Goal: Check status: Check status

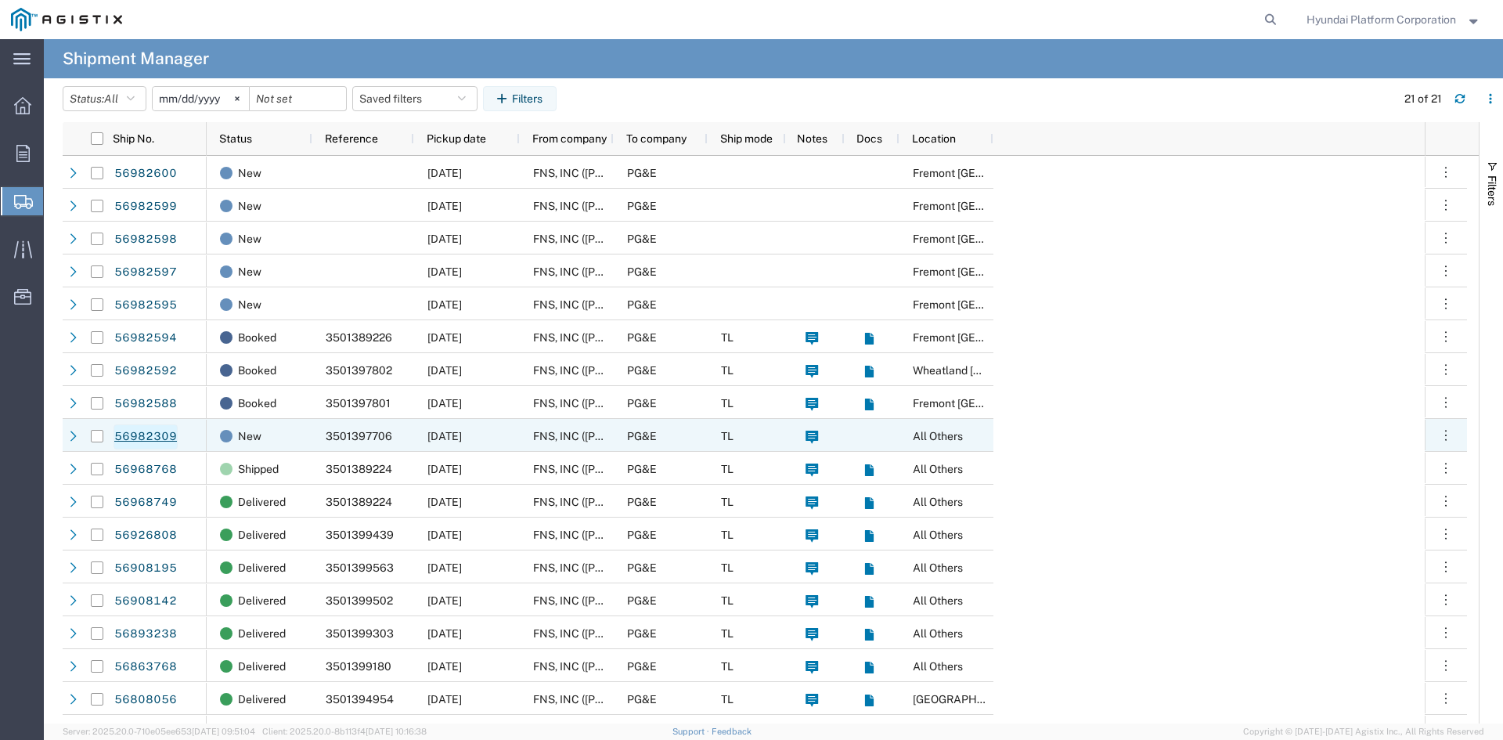
click at [167, 443] on link "56982309" at bounding box center [146, 436] width 64 height 25
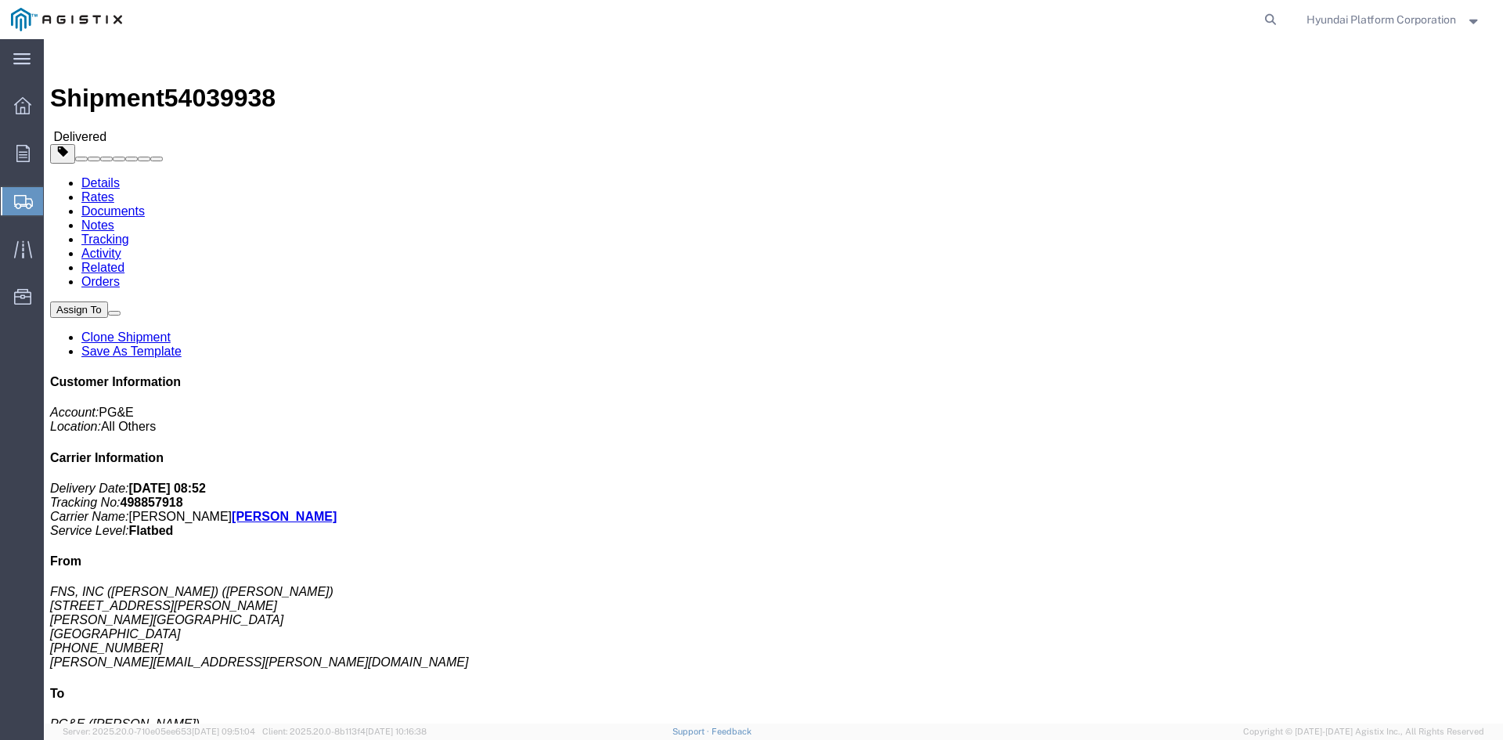
click at [0, 0] on span "Shipment Manager" at bounding box center [0, 0] width 0 height 0
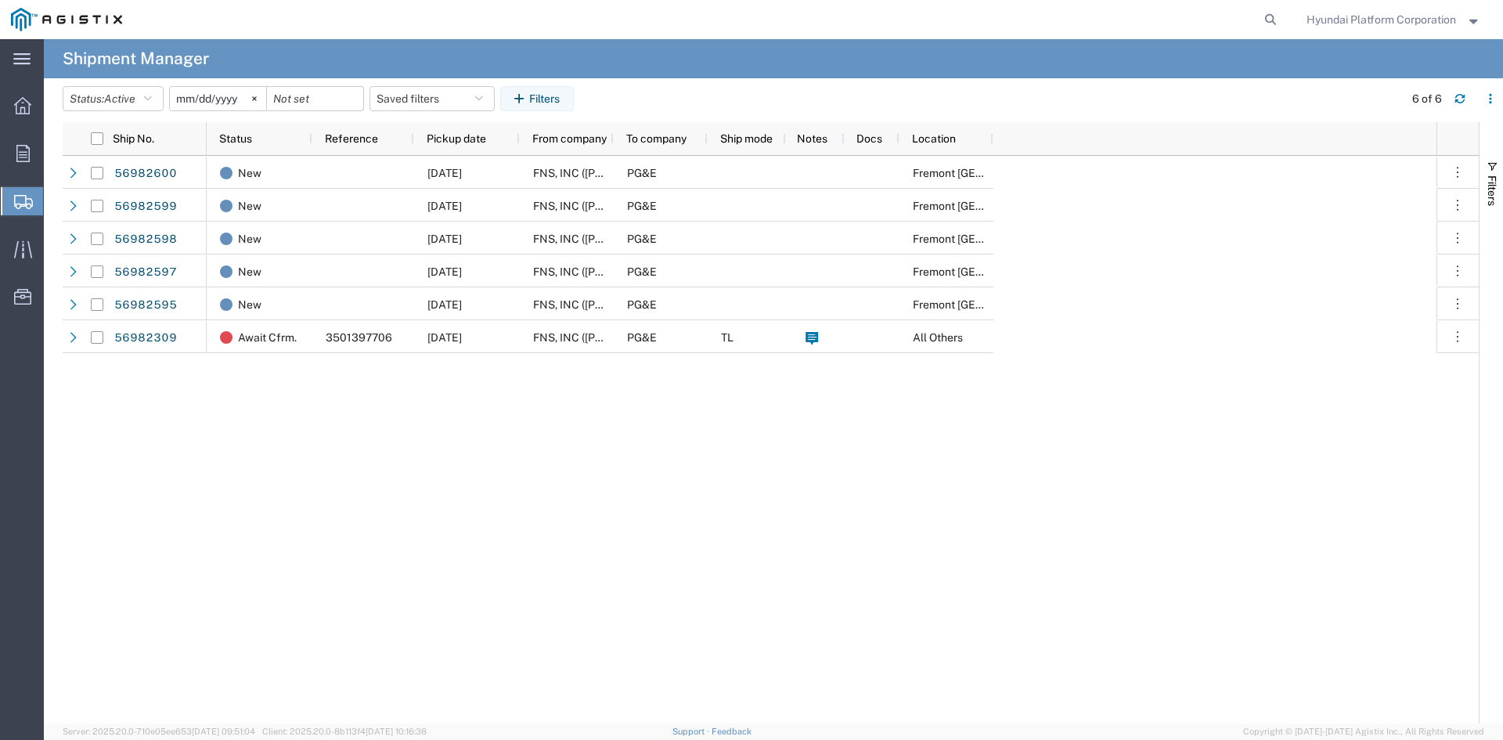
click at [507, 365] on div "New [DATE] FNS, INC ([PERSON_NAME])(C/O Hyundai Corporation) PG&E [GEOGRAPHIC_D…" at bounding box center [822, 440] width 1230 height 568
click at [463, 444] on div "New 09/30/2025 FNS, INC (Harmon)(C/O Hyundai Corporation) PG&E Fremont DC New 0…" at bounding box center [822, 440] width 1230 height 568
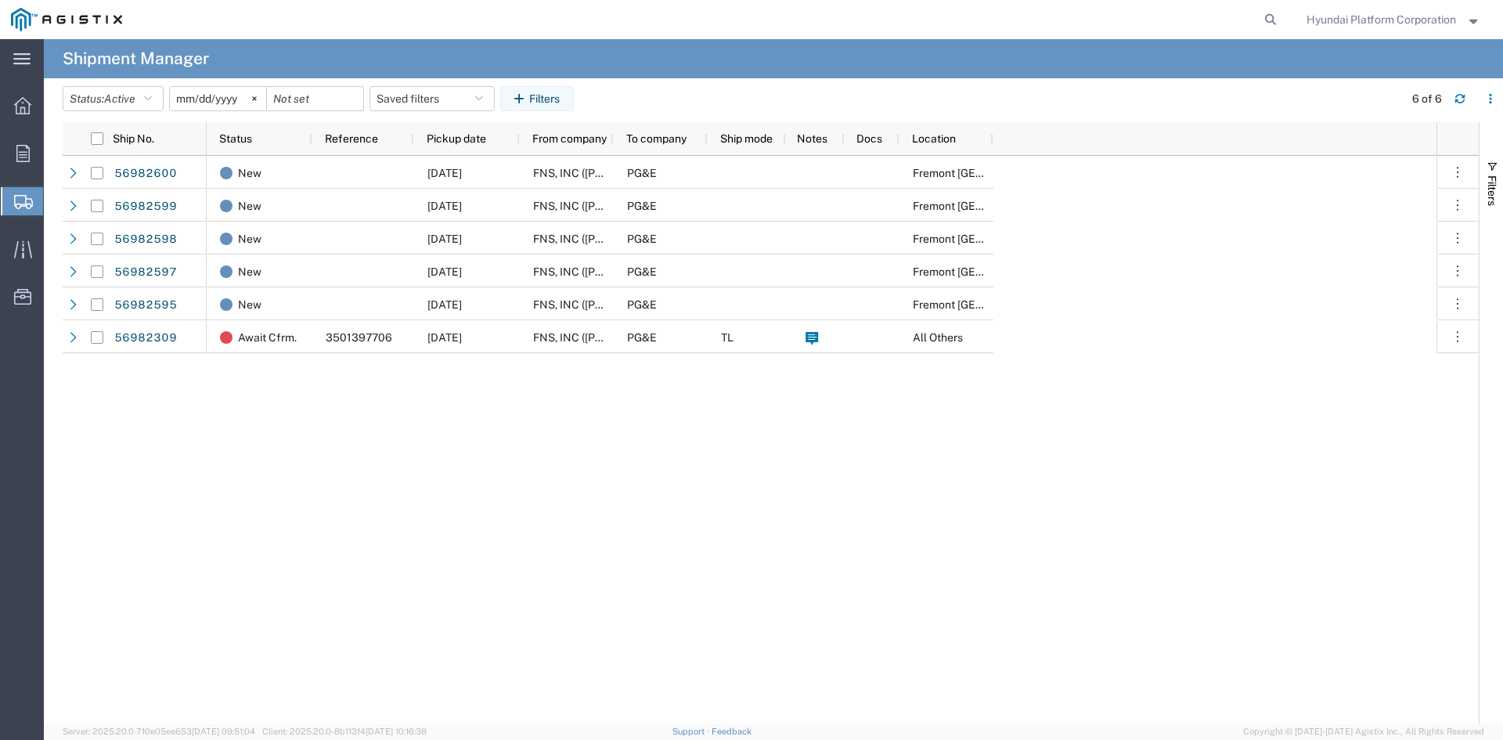
click at [441, 410] on div "New 09/30/2025 FNS, INC (Harmon)(C/O Hyundai Corporation) PG&E Fremont DC New 0…" at bounding box center [822, 440] width 1230 height 568
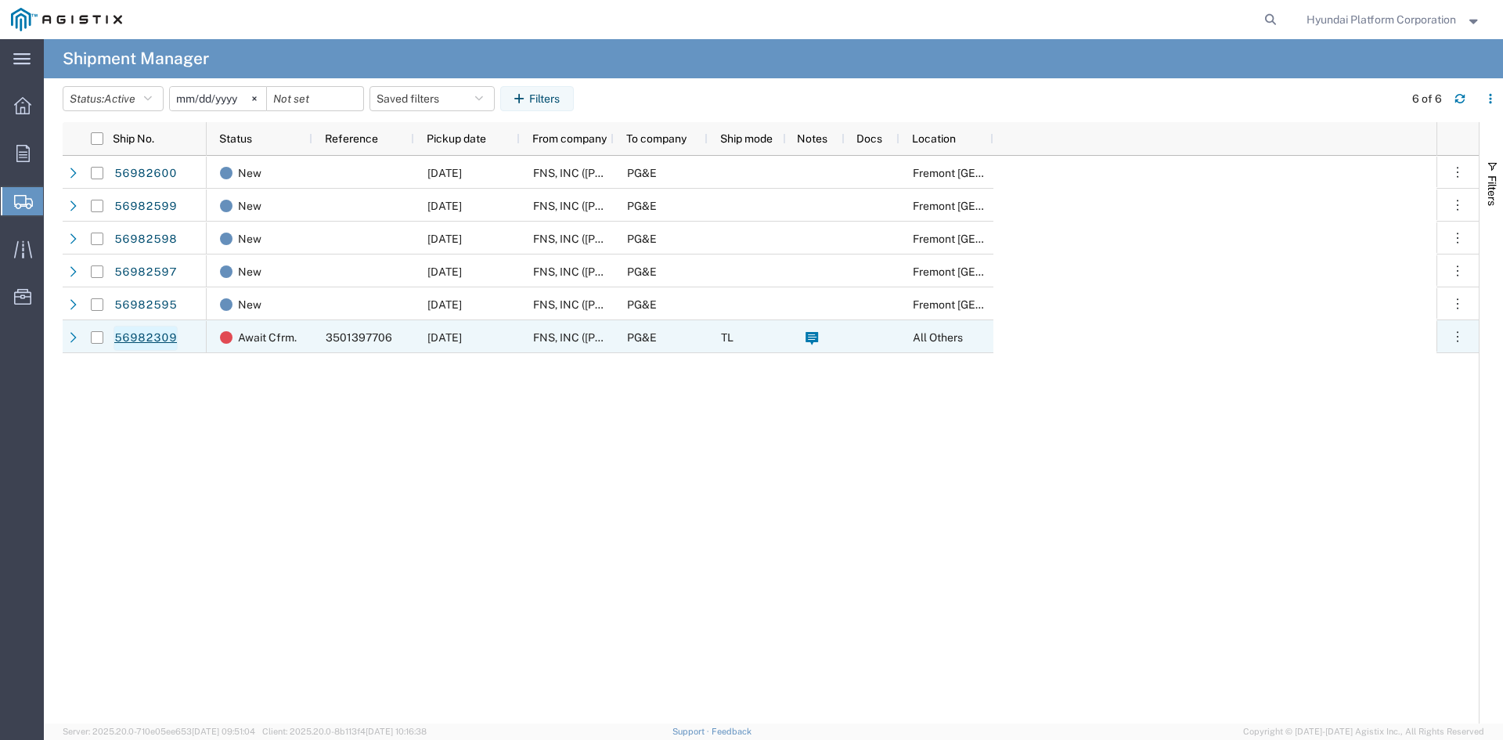
click at [172, 339] on link "56982309" at bounding box center [146, 338] width 64 height 25
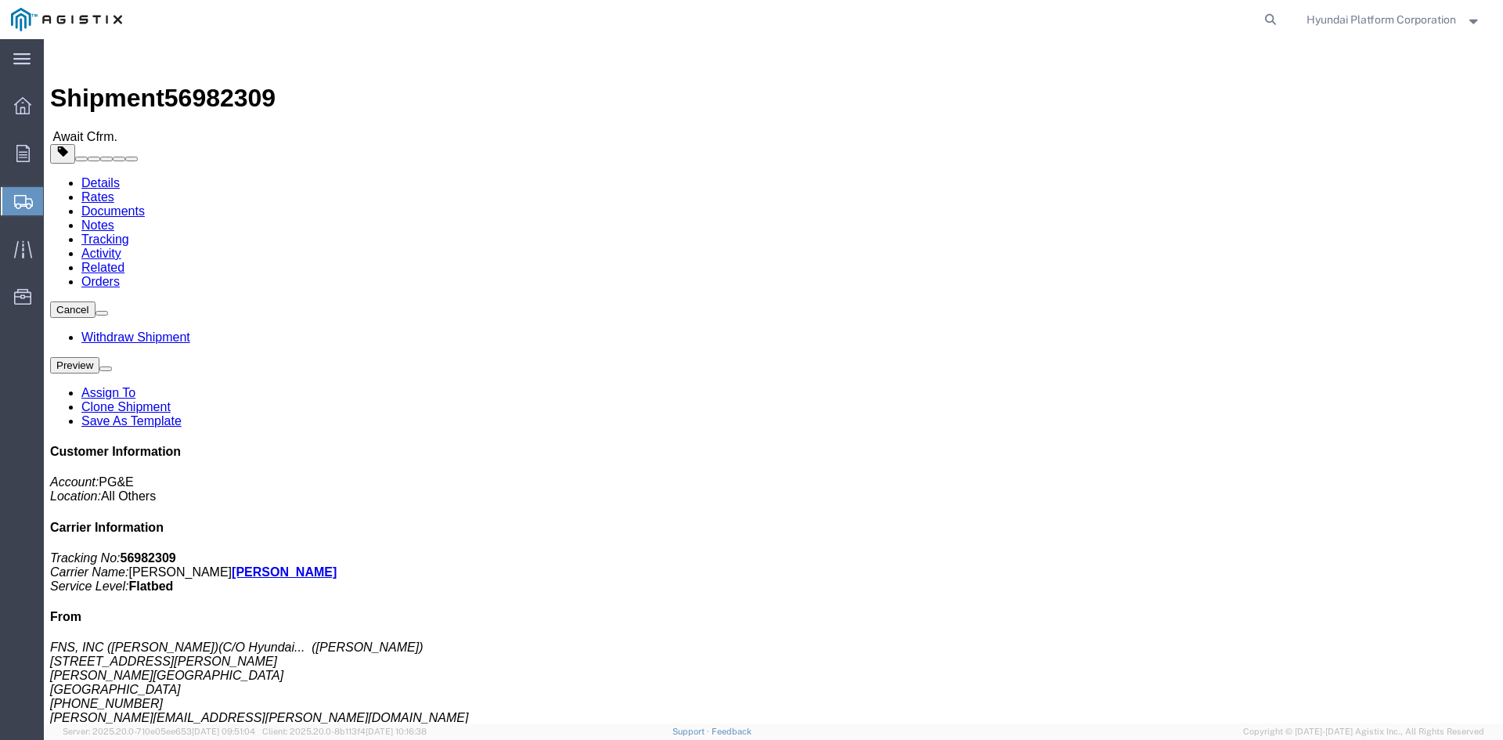
click span "56982309"
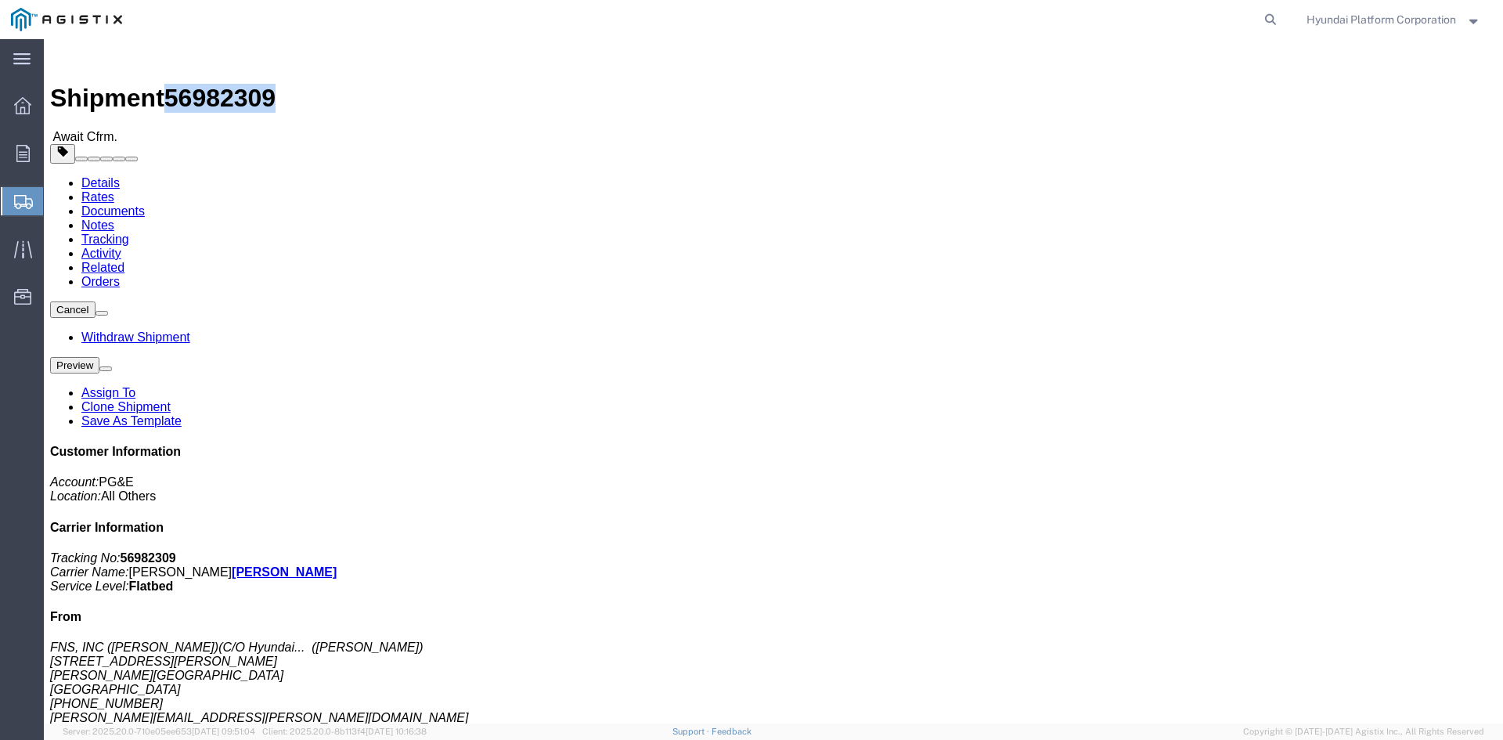
drag, startPoint x: 212, startPoint y: 20, endPoint x: 135, endPoint y: 20, distance: 77.5
click span "56982309"
copy span "56982309"
click at [0, 0] on span "Shipment Manager" at bounding box center [0, 0] width 0 height 0
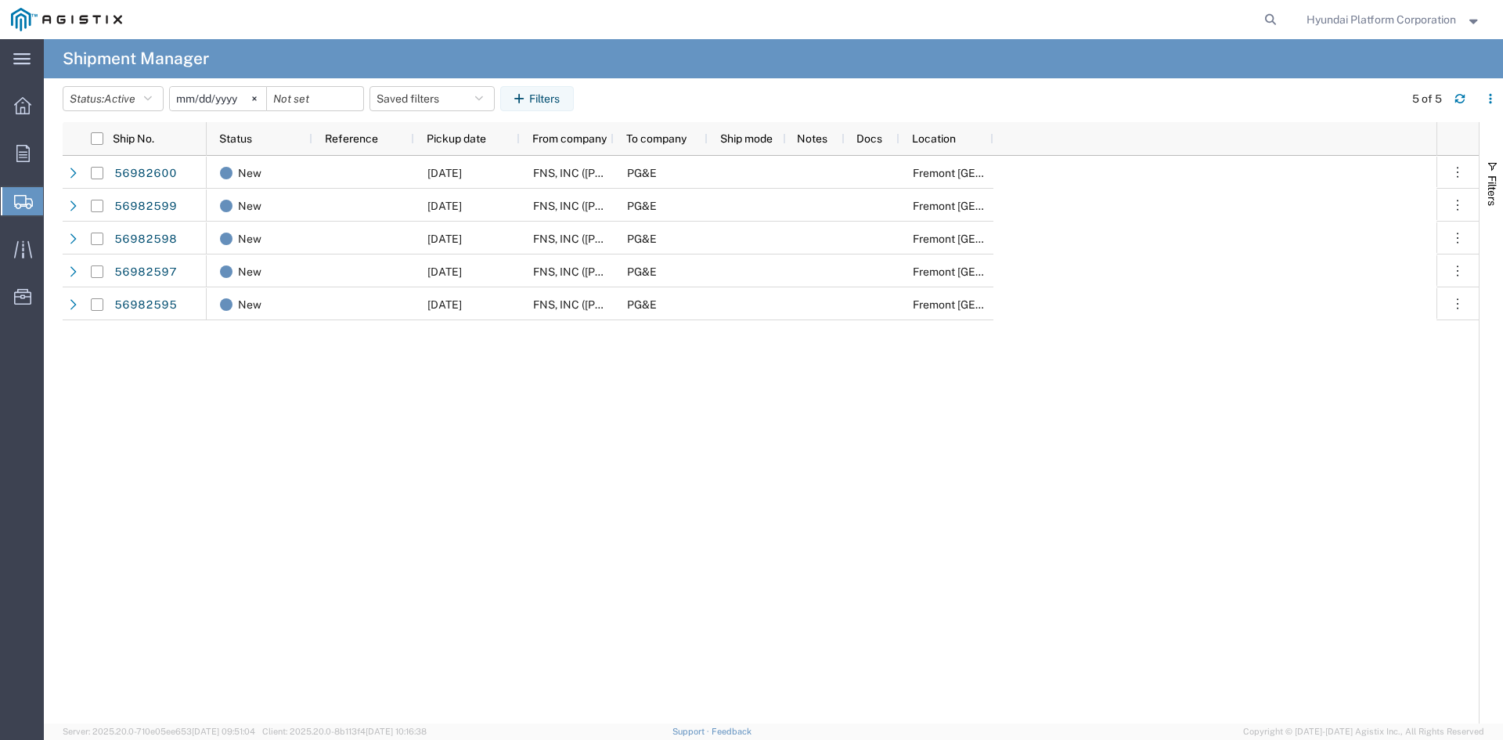
click at [593, 422] on div "New [DATE] FNS, INC ([PERSON_NAME])(C/O Hyundai Corporation) PG&E [GEOGRAPHIC_D…" at bounding box center [822, 440] width 1230 height 568
click at [121, 96] on span "Active" at bounding box center [119, 98] width 31 height 13
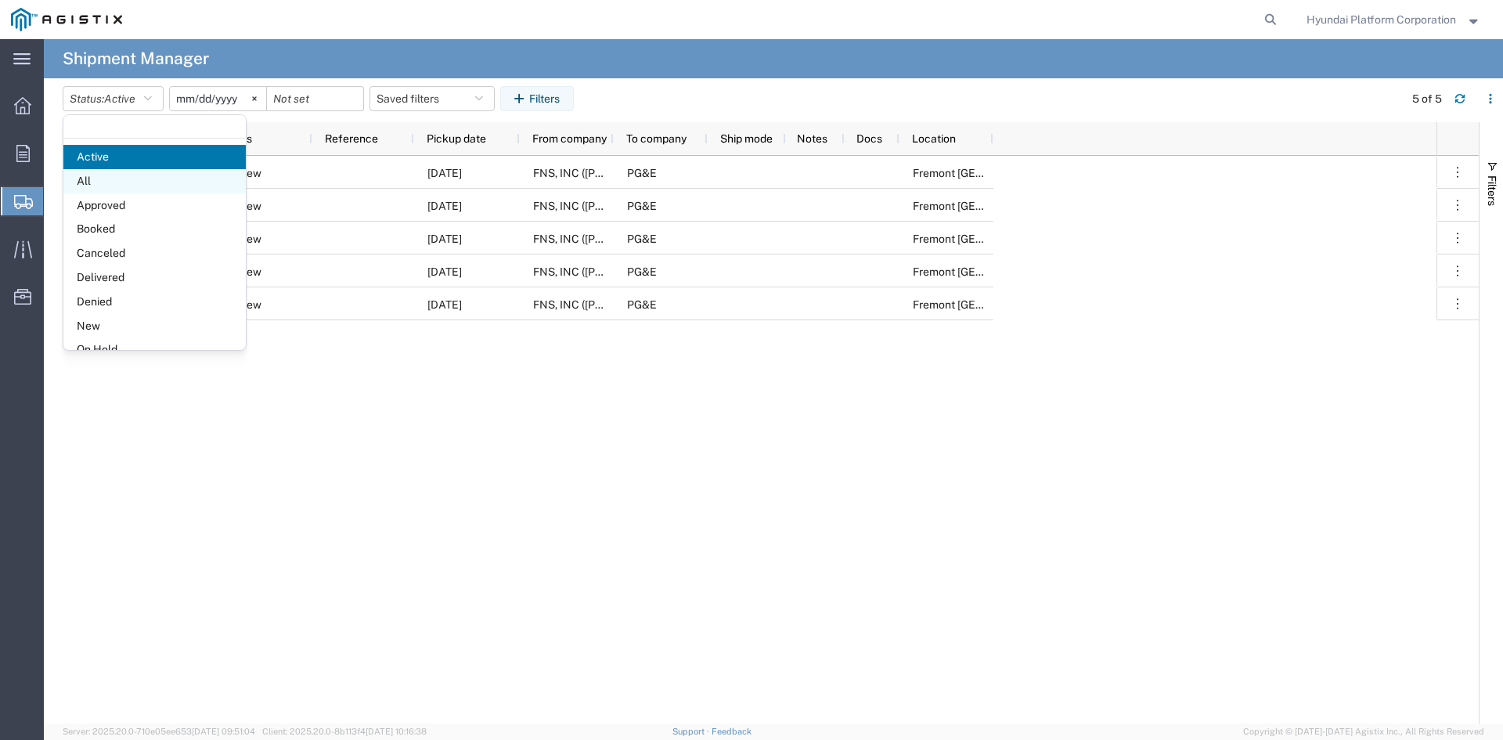
click at [135, 176] on span "All" at bounding box center [154, 181] width 182 height 24
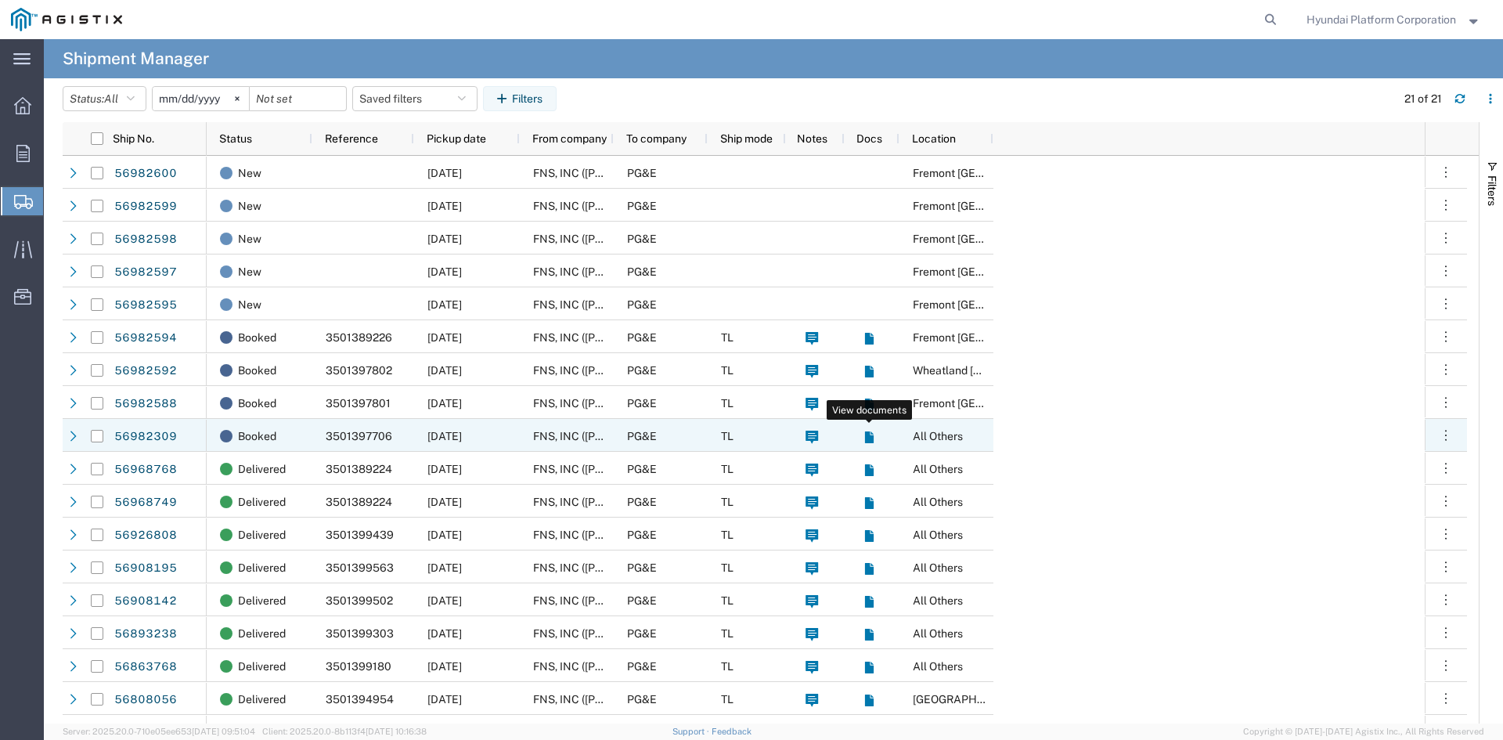
click at [867, 433] on icon at bounding box center [868, 437] width 9 height 12
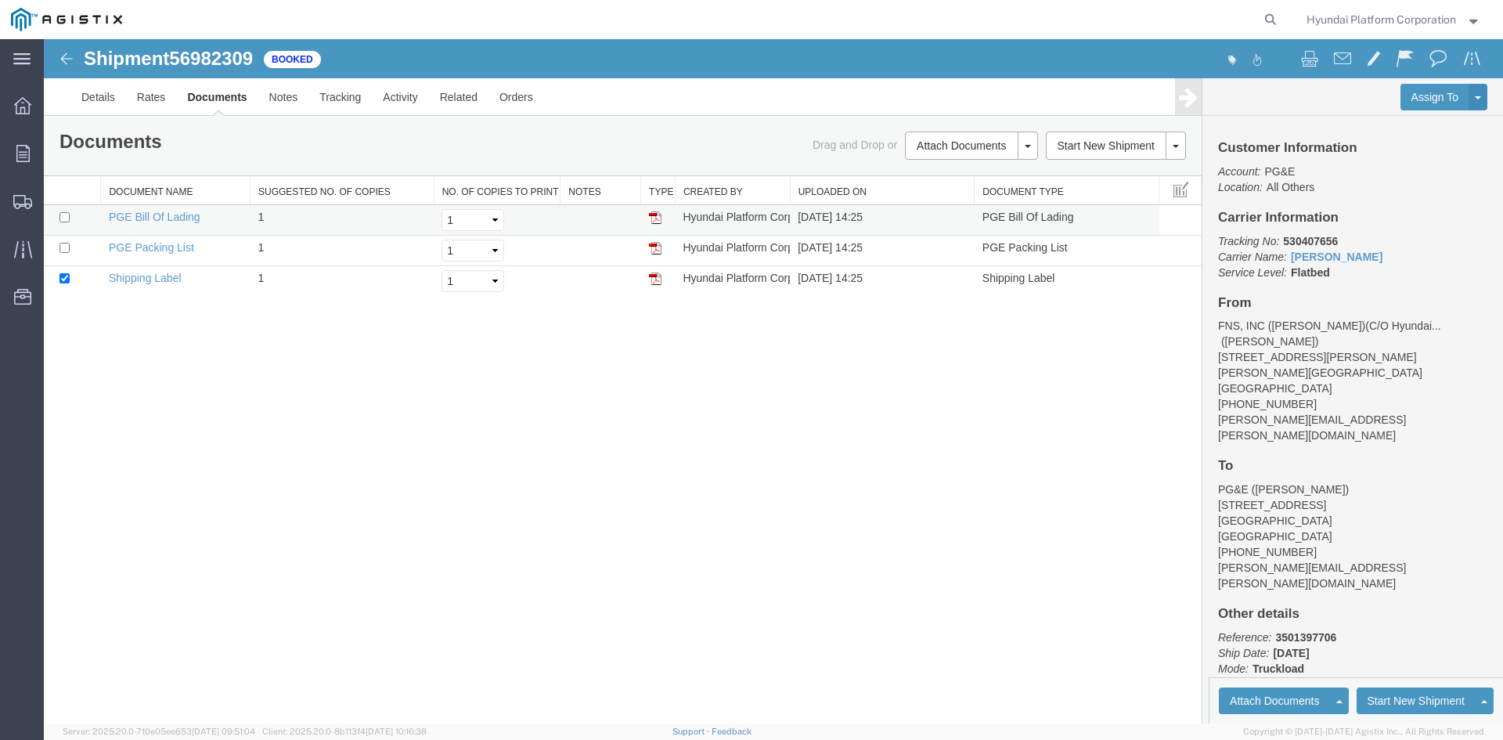
click at [652, 220] on img at bounding box center [655, 217] width 13 height 13
